Goal: Task Accomplishment & Management: Complete application form

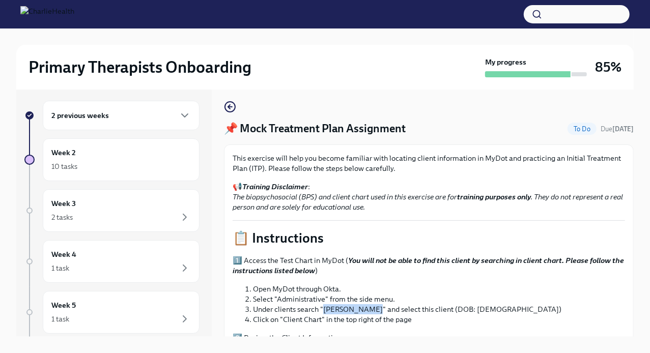
scroll to position [356, 0]
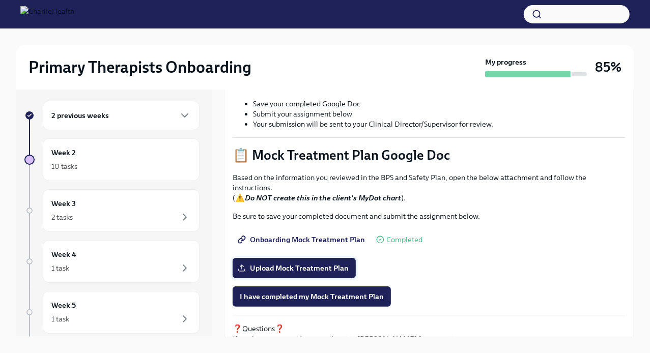
click at [296, 265] on span "Upload Mock Treatment Plan" at bounding box center [294, 268] width 109 height 10
click at [0, 0] on input "Upload Mock Treatment Plan" at bounding box center [0, 0] width 0 height 0
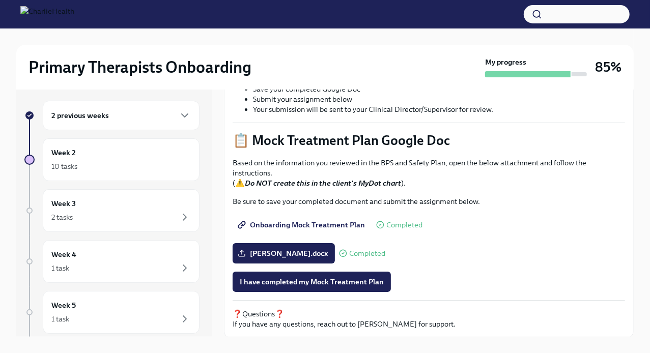
scroll to position [372, 0]
click at [332, 283] on span "I have completed my Mock Treatment Plan" at bounding box center [312, 281] width 144 height 10
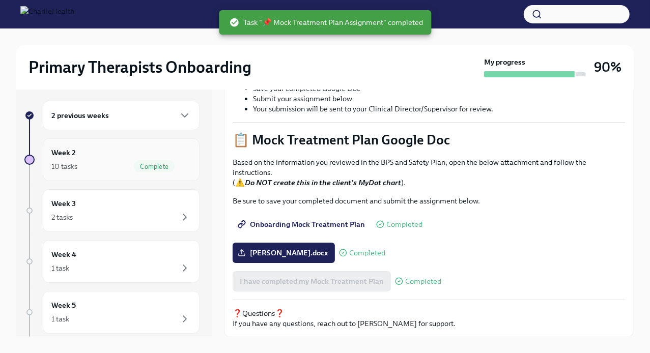
click at [95, 160] on div "10 tasks Complete" at bounding box center [121, 166] width 140 height 12
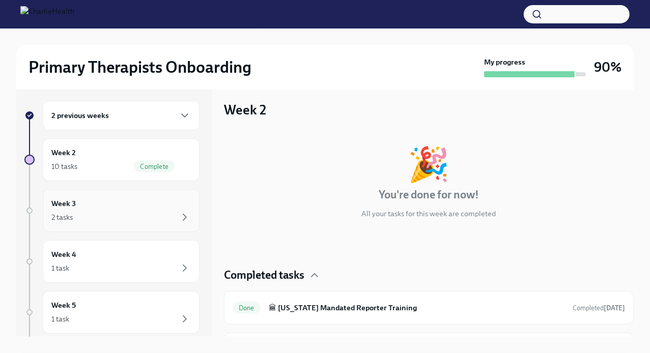
click at [76, 203] on div "Week 3 2 tasks" at bounding box center [121, 210] width 140 height 25
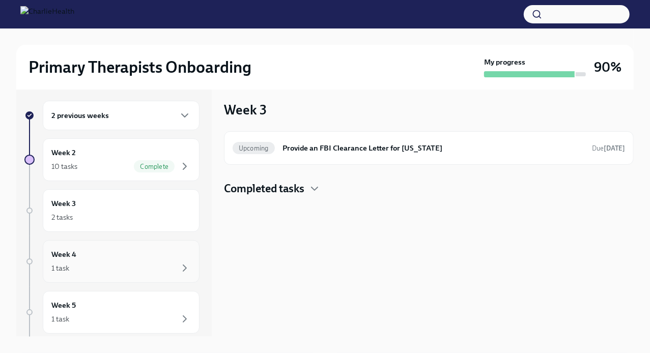
click at [83, 264] on div "1 task" at bounding box center [121, 268] width 140 height 12
click at [82, 211] on div "2 tasks" at bounding box center [121, 217] width 140 height 12
click at [88, 280] on div "Week 4 1 task" at bounding box center [121, 261] width 157 height 43
click at [86, 303] on div "Week 5 1 task" at bounding box center [121, 312] width 140 height 25
click at [89, 246] on div "Week 4 1 task" at bounding box center [121, 261] width 157 height 43
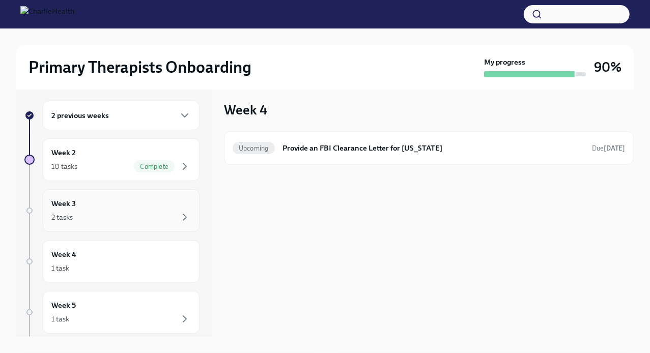
click at [89, 220] on div "2 tasks" at bounding box center [121, 217] width 140 height 12
